Goal: Find specific page/section: Find specific page/section

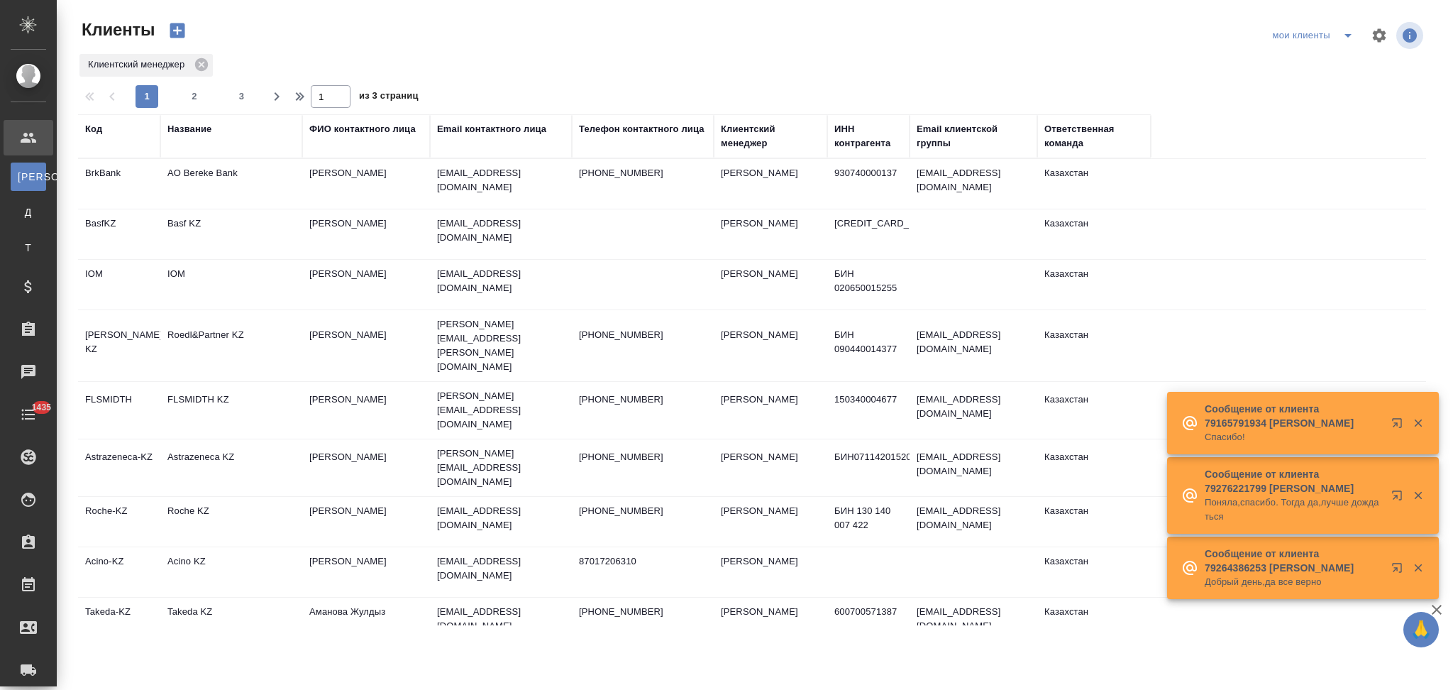
select select "RU"
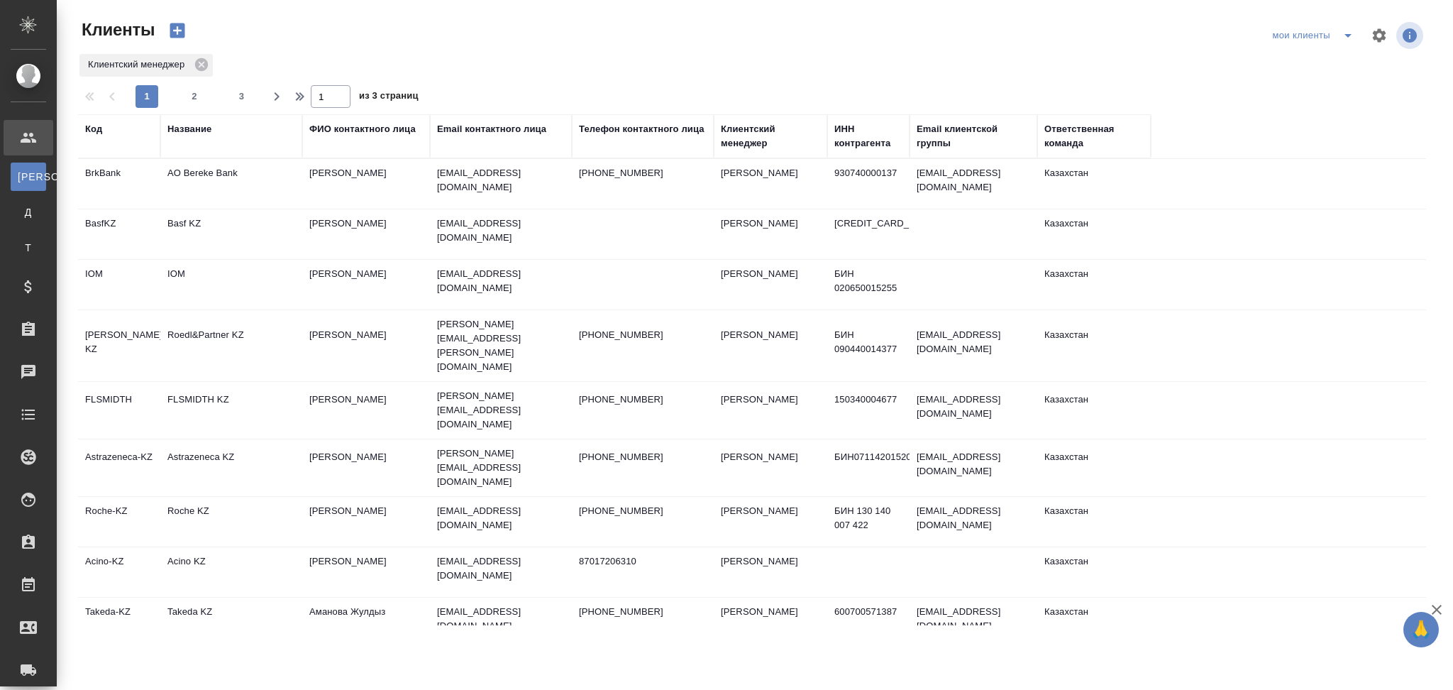
select select "RU"
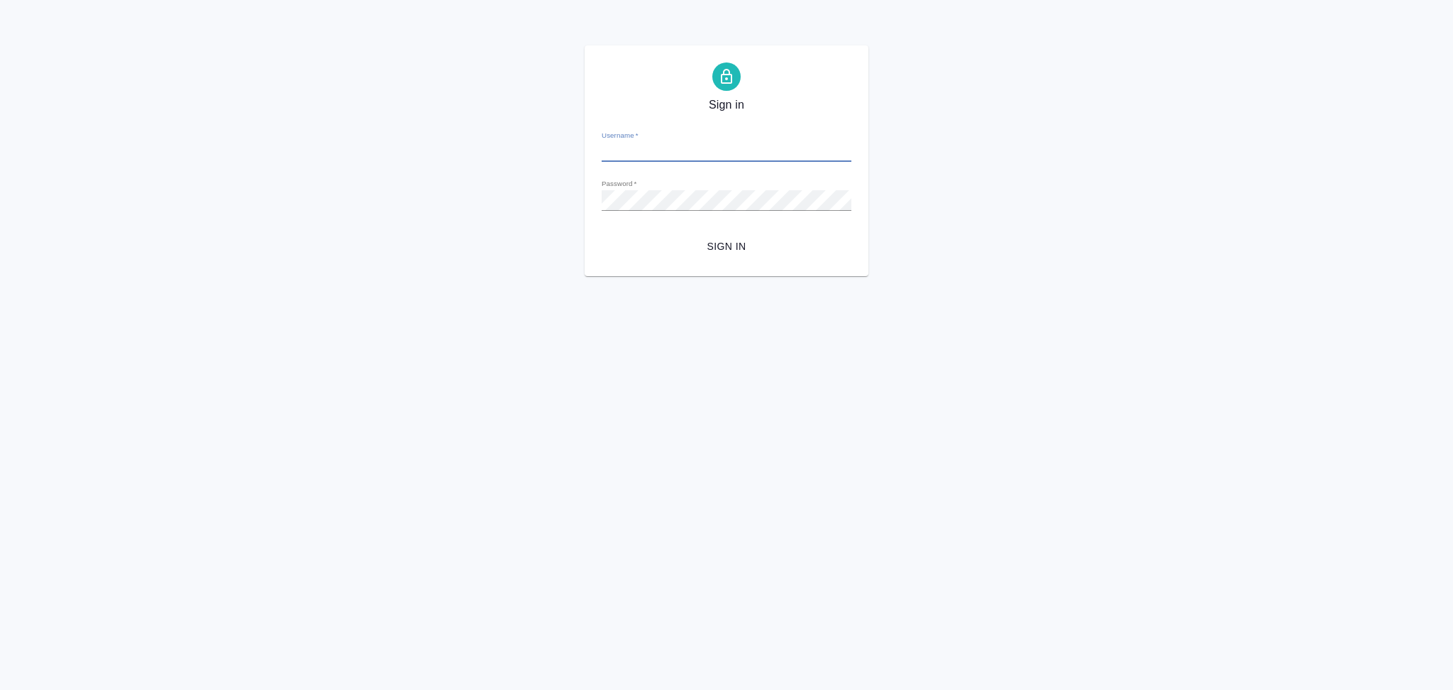
type input "[EMAIL_ADDRESS][DOMAIN_NAME]"
click at [729, 244] on span "Sign in" at bounding box center [726, 247] width 227 height 18
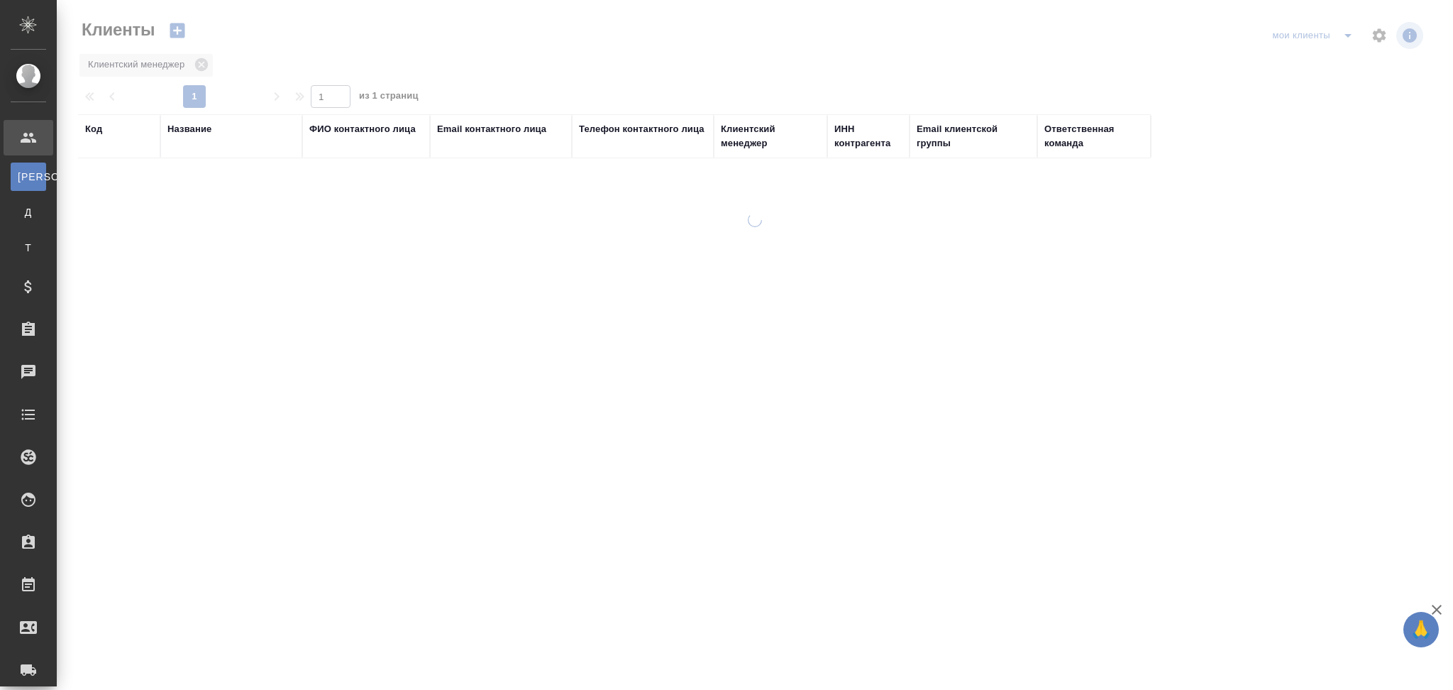
select select "RU"
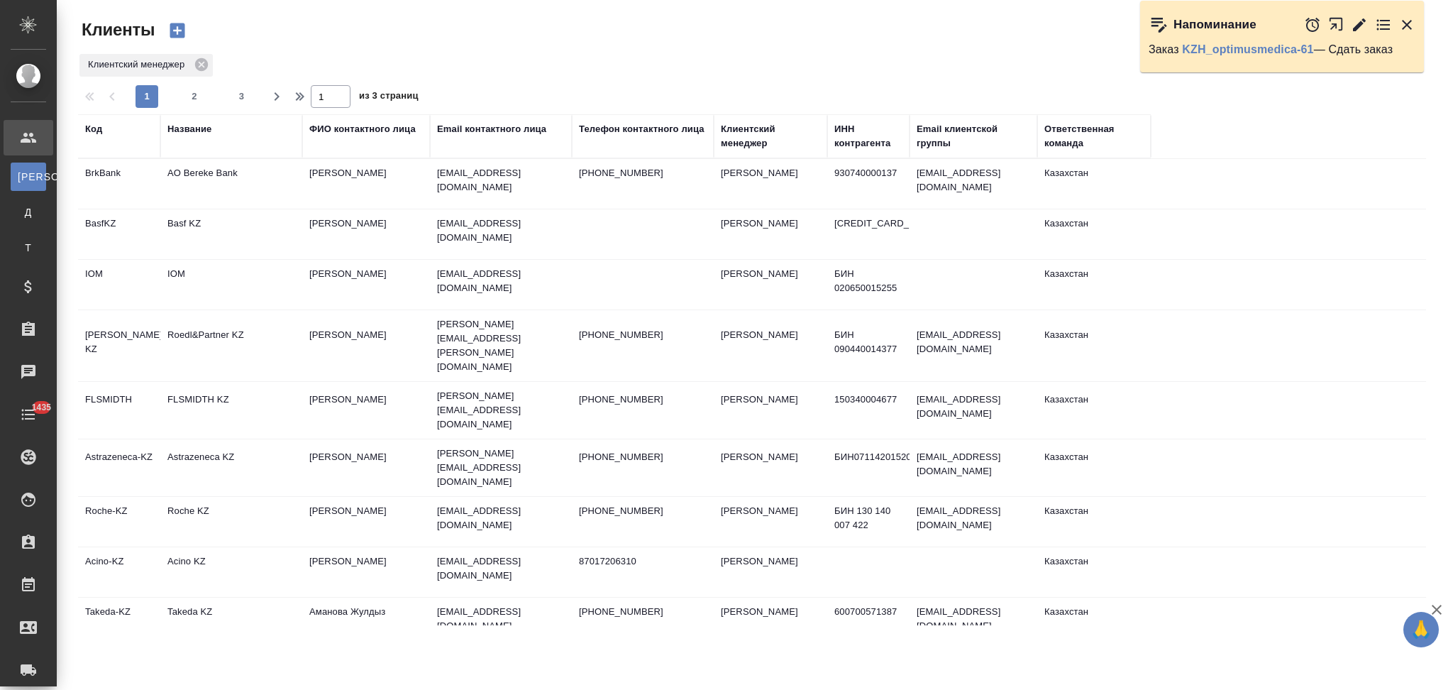
click at [206, 131] on div "Название" at bounding box center [189, 129] width 44 height 14
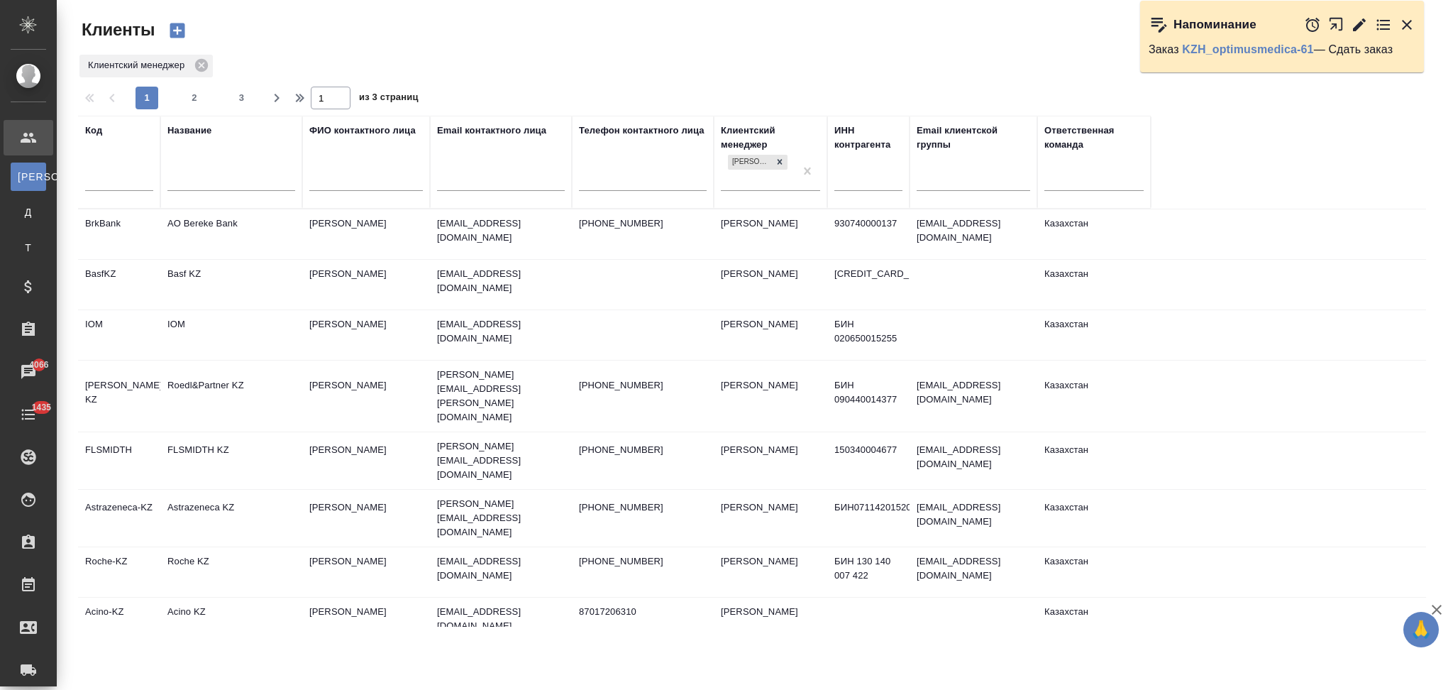
click at [138, 183] on input "text" at bounding box center [119, 181] width 68 height 18
click at [220, 170] on div at bounding box center [231, 182] width 128 height 35
click at [221, 179] on input "text" at bounding box center [231, 181] width 128 height 18
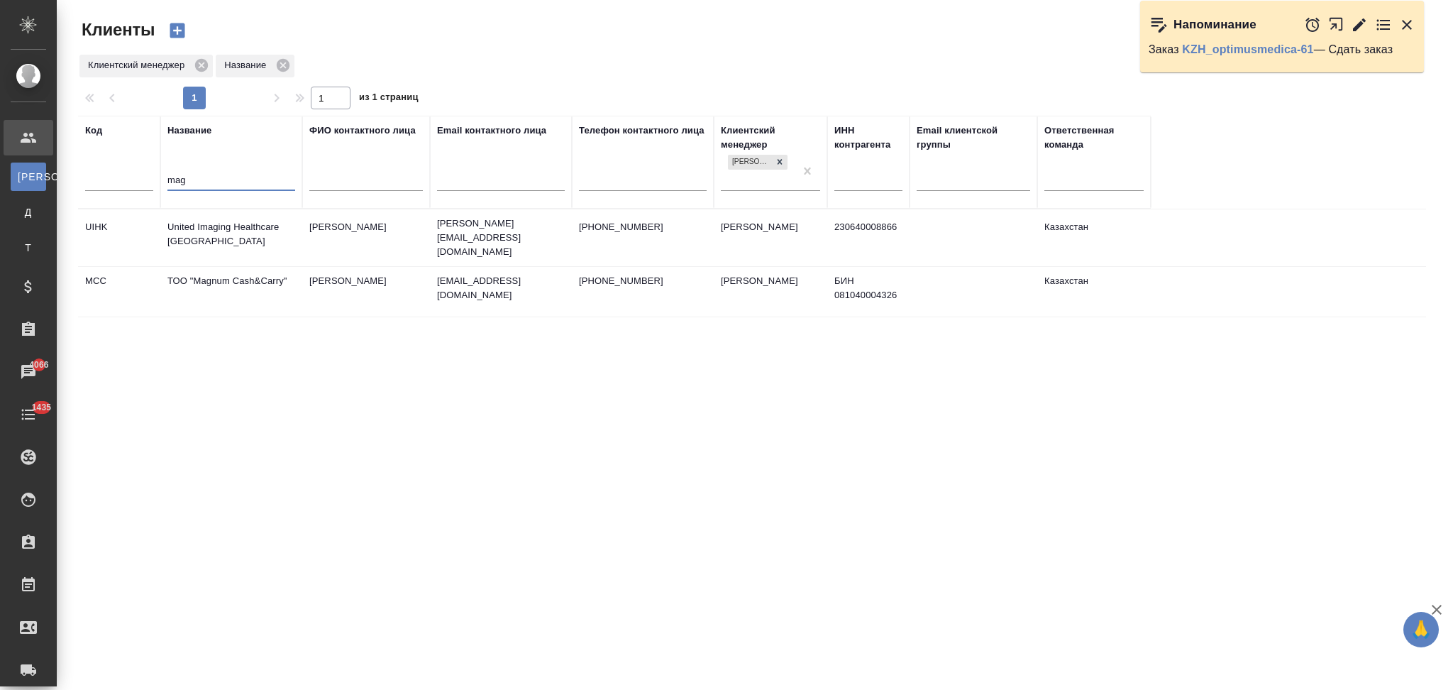
type input "mag"
click at [234, 289] on td "ТОО "Magnum Cash&Carry"" at bounding box center [231, 292] width 142 height 50
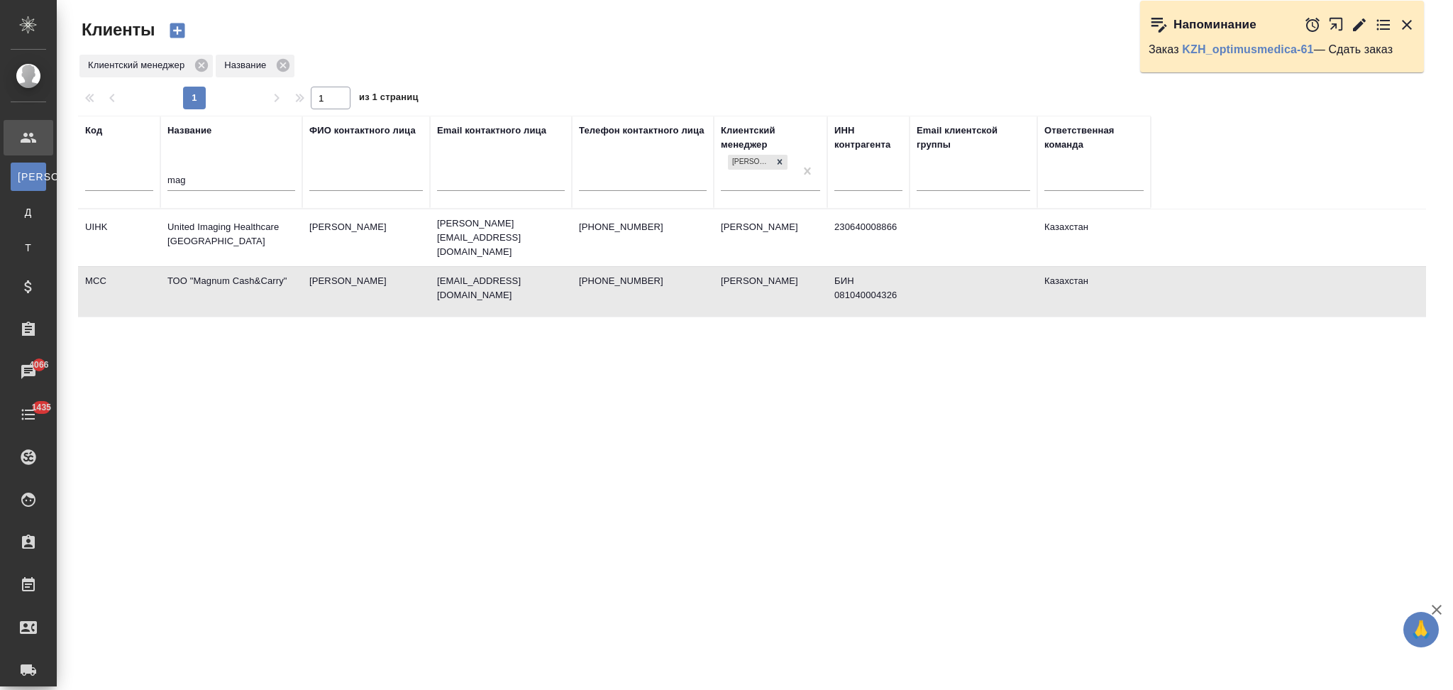
click at [234, 289] on td "ТОО "Magnum Cash&Carry"" at bounding box center [231, 292] width 142 height 50
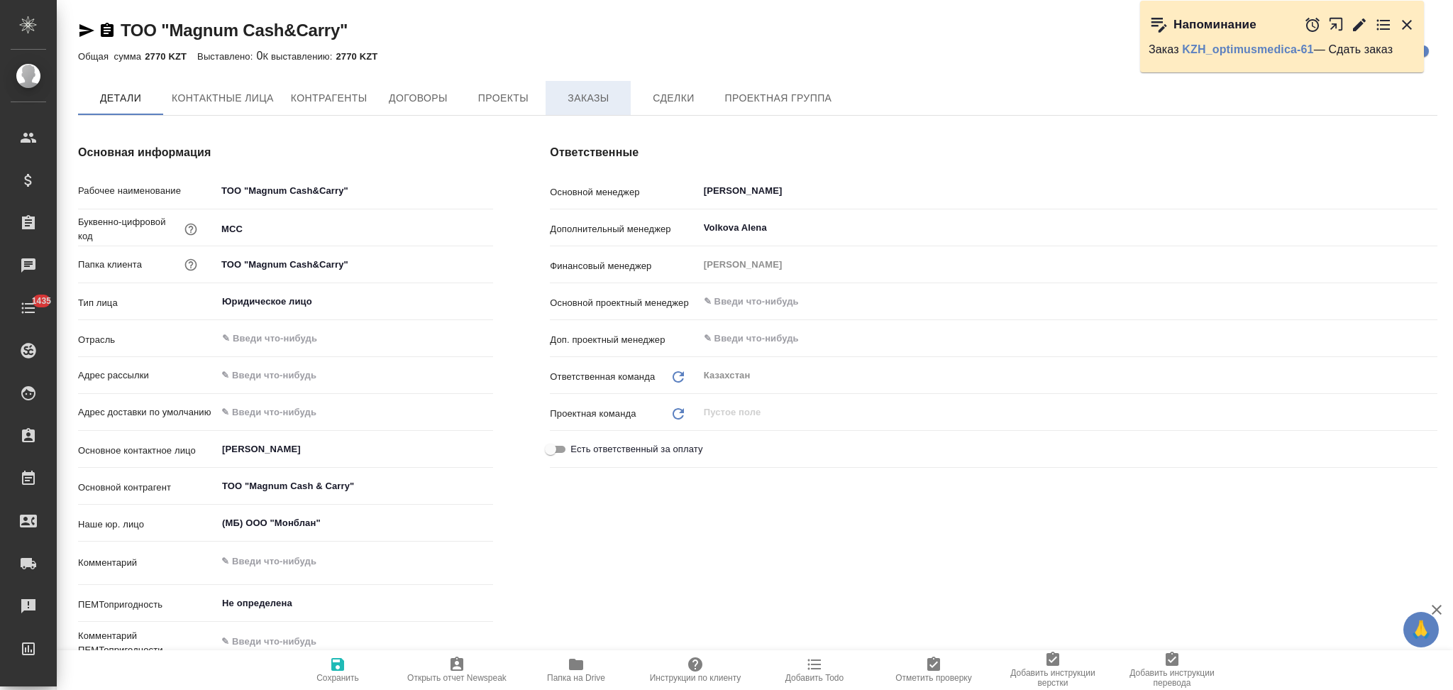
click at [577, 89] on span "Заказы" at bounding box center [588, 98] width 68 height 18
type textarea "x"
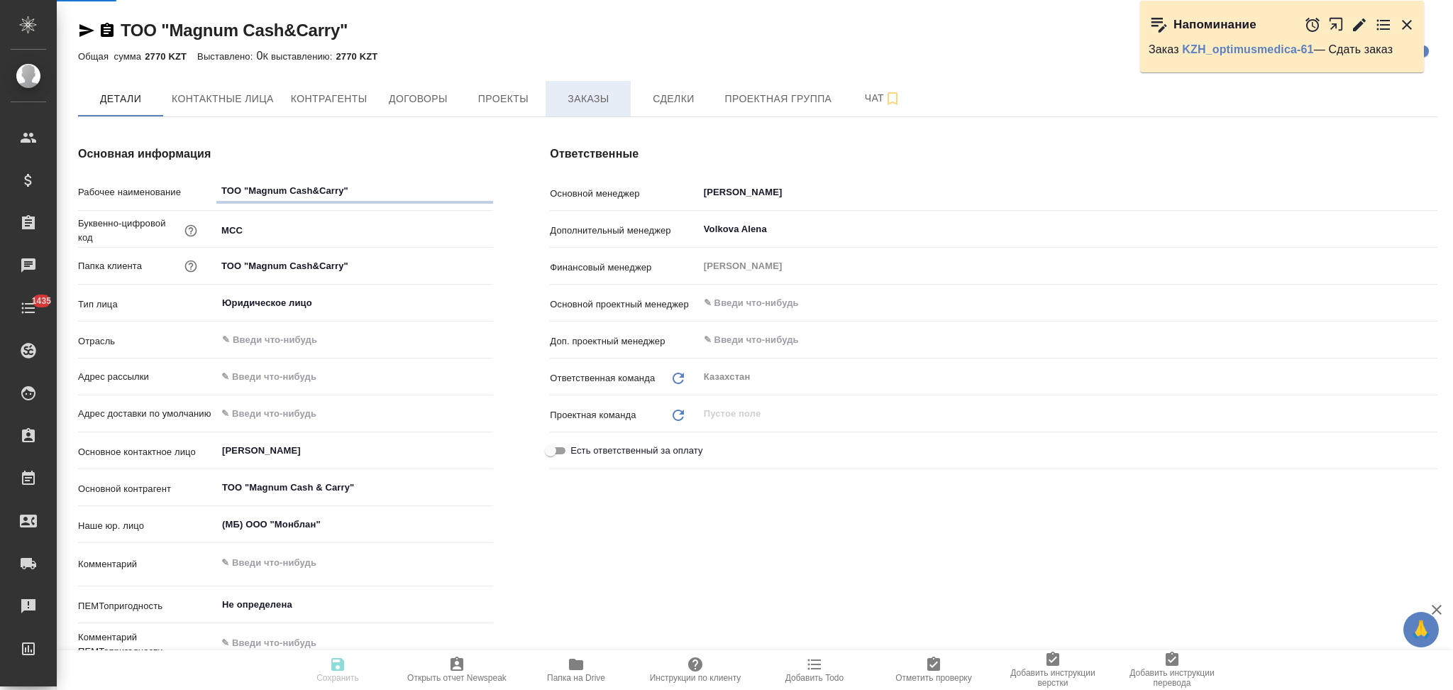
type textarea "x"
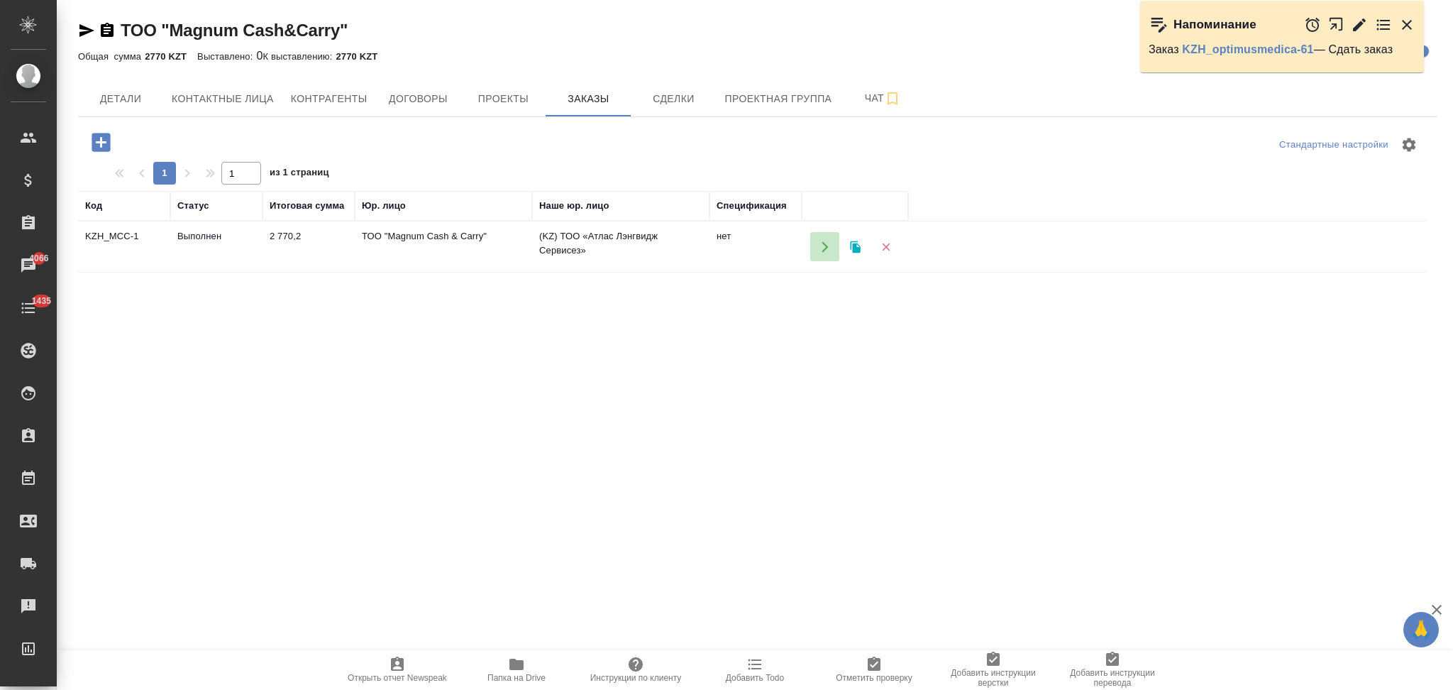
click at [817, 247] on button "button" at bounding box center [824, 246] width 29 height 29
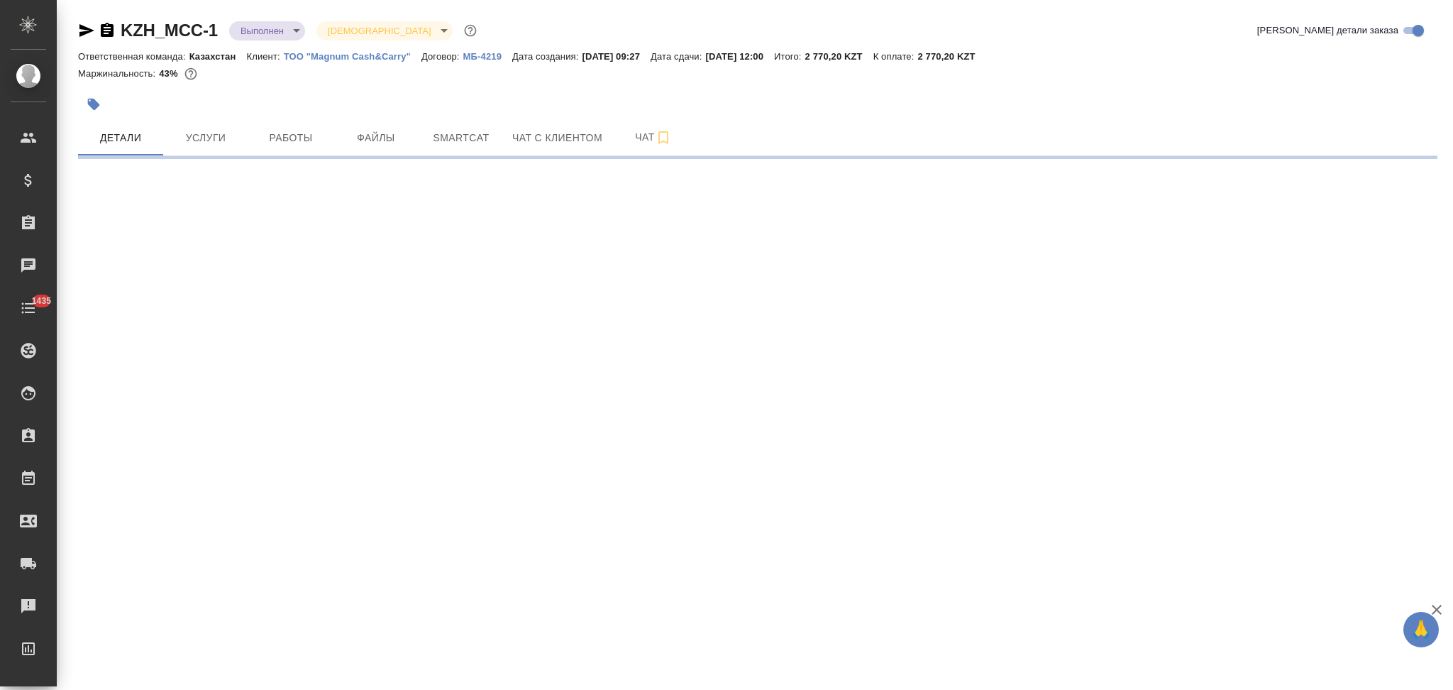
select select "RU"
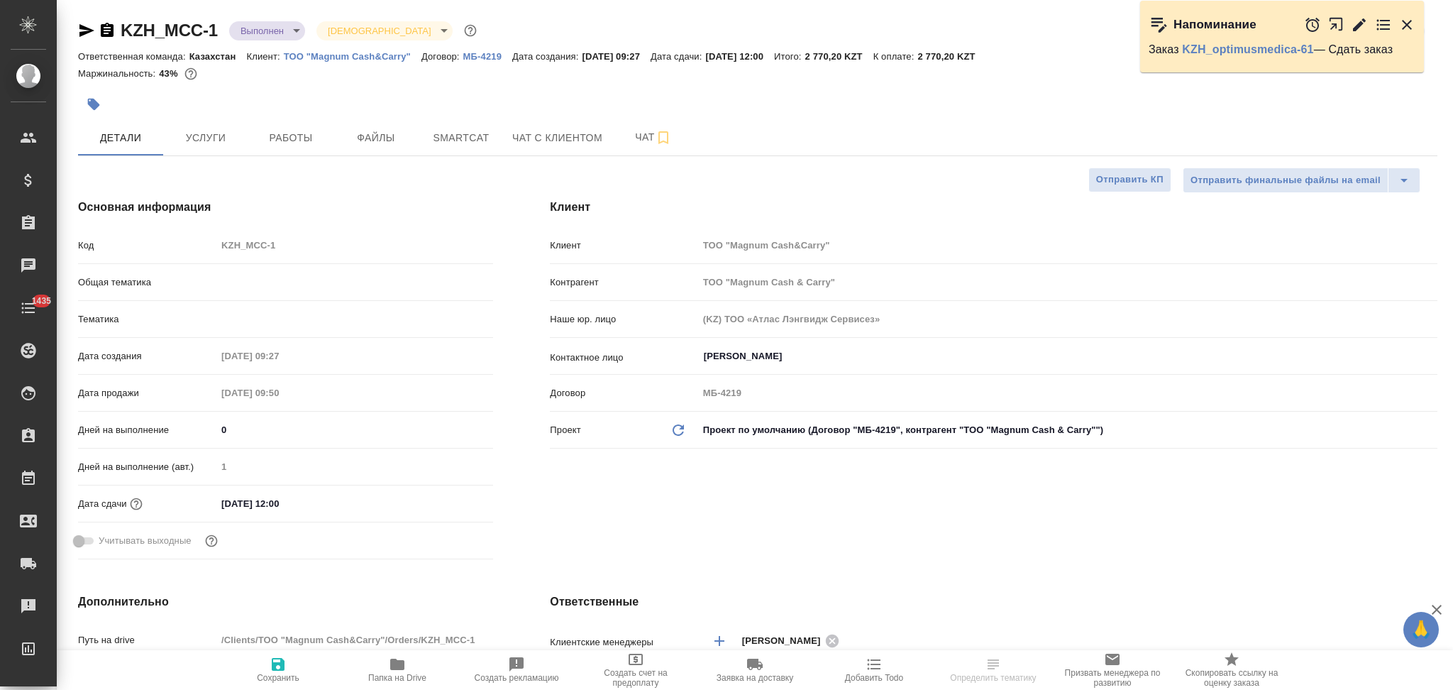
type textarea "x"
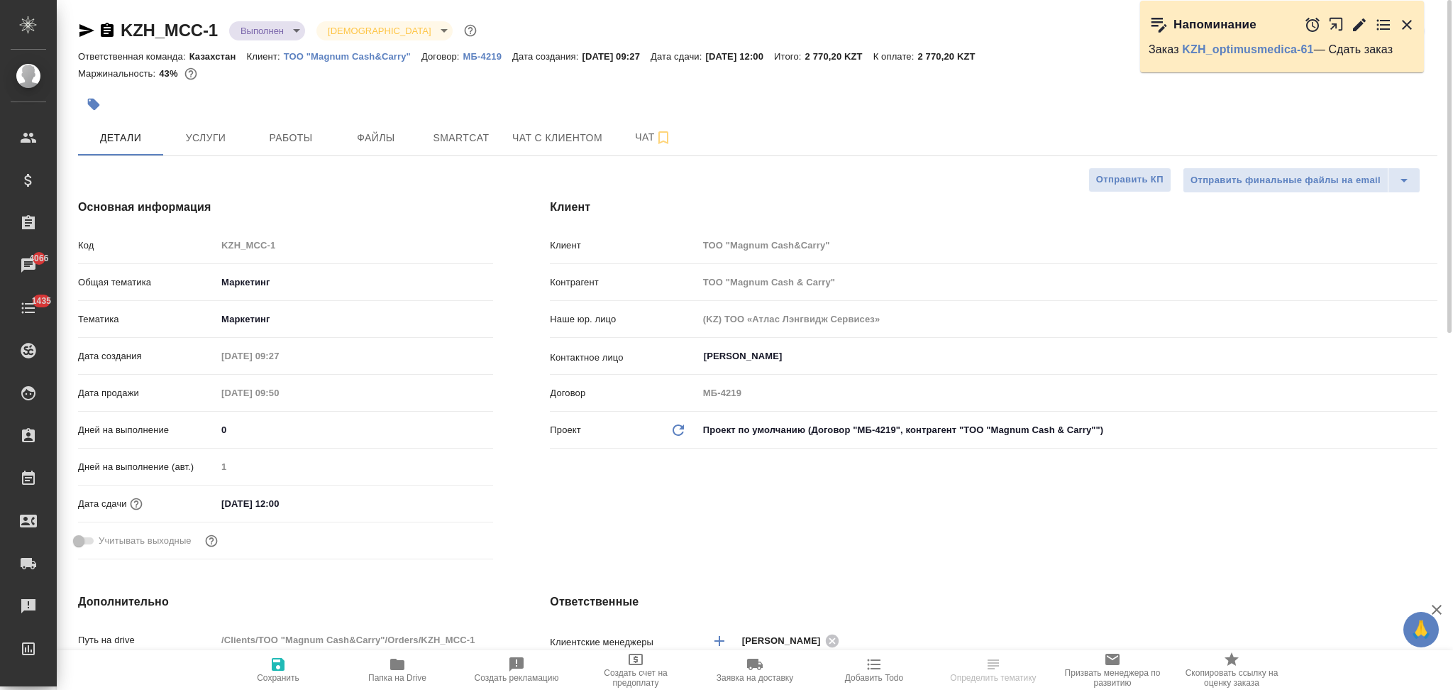
type textarea "x"
